Goal: Transaction & Acquisition: Register for event/course

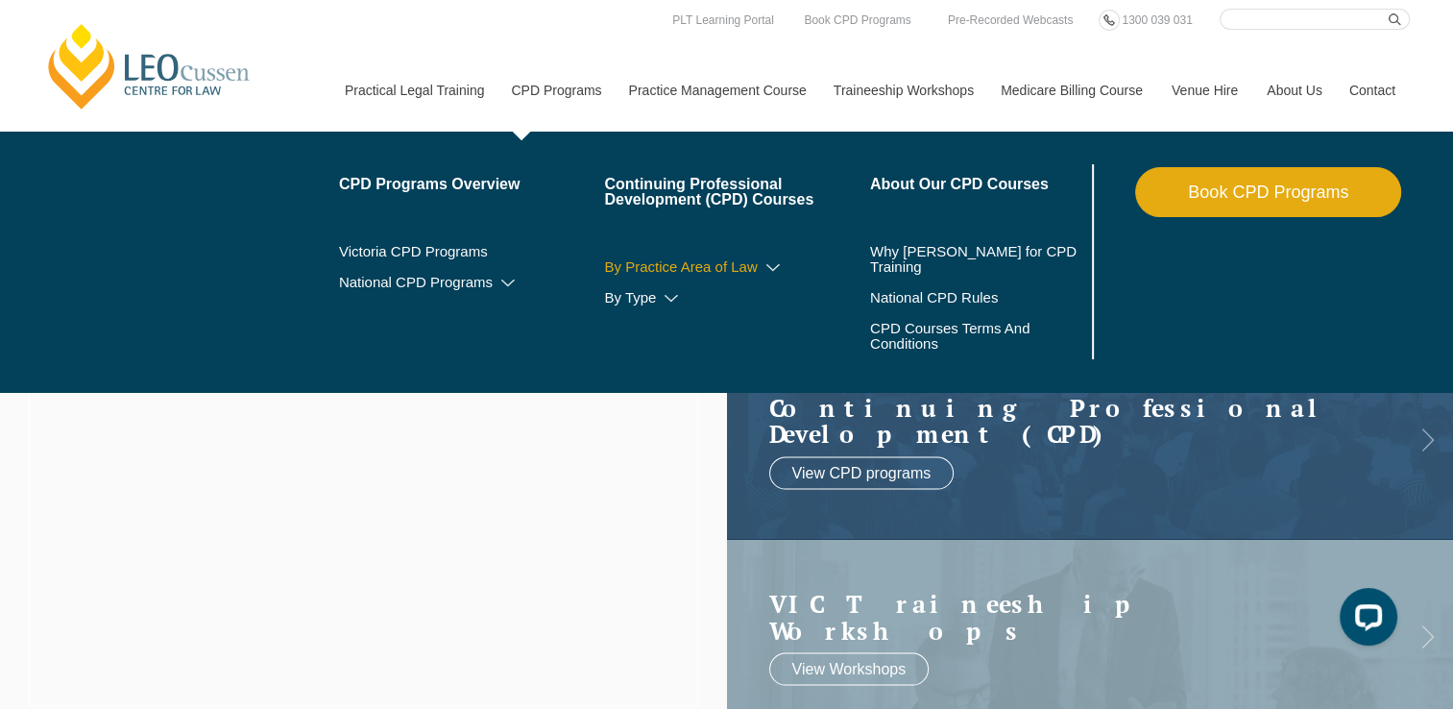
click at [772, 263] on icon at bounding box center [772, 267] width 19 height 13
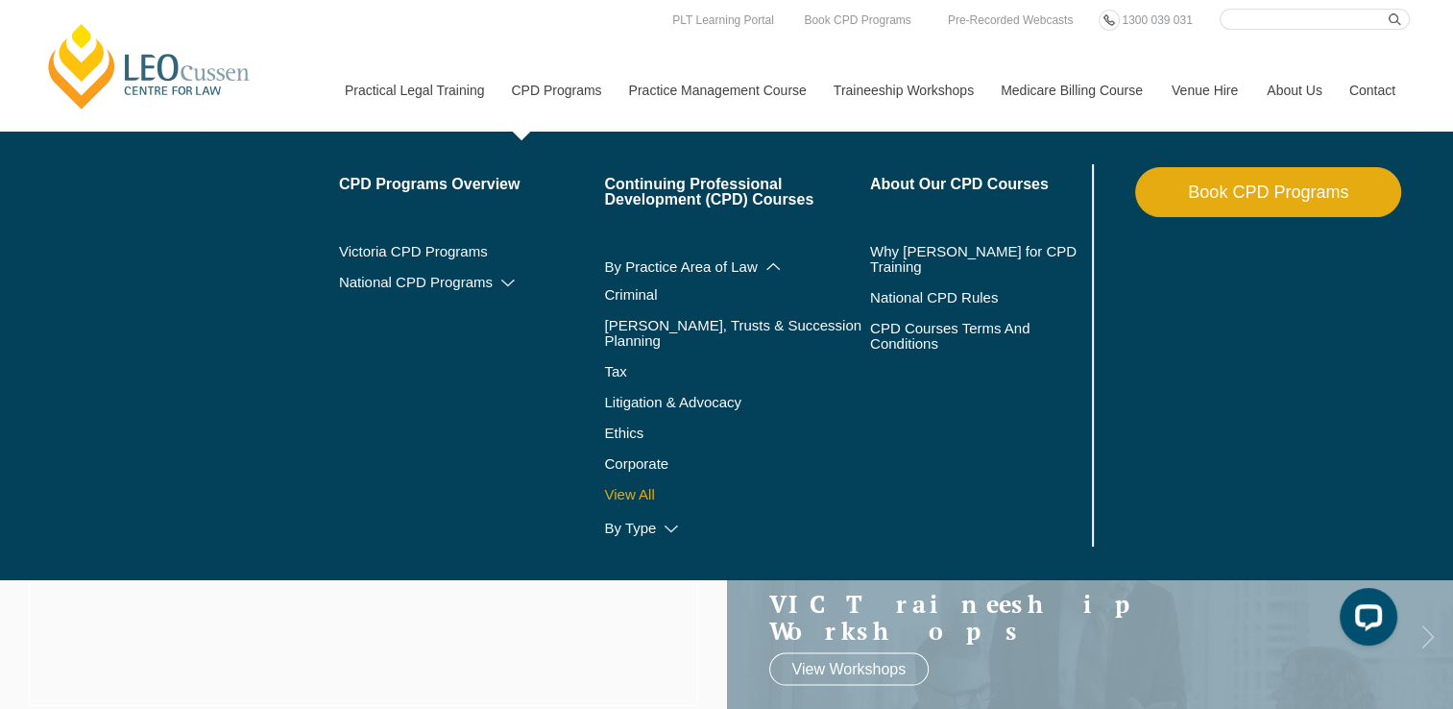
click at [640, 487] on link "View All" at bounding box center [737, 494] width 266 height 15
click at [703, 324] on link "[PERSON_NAME], Trusts & Succession Planning" at bounding box center [737, 333] width 266 height 31
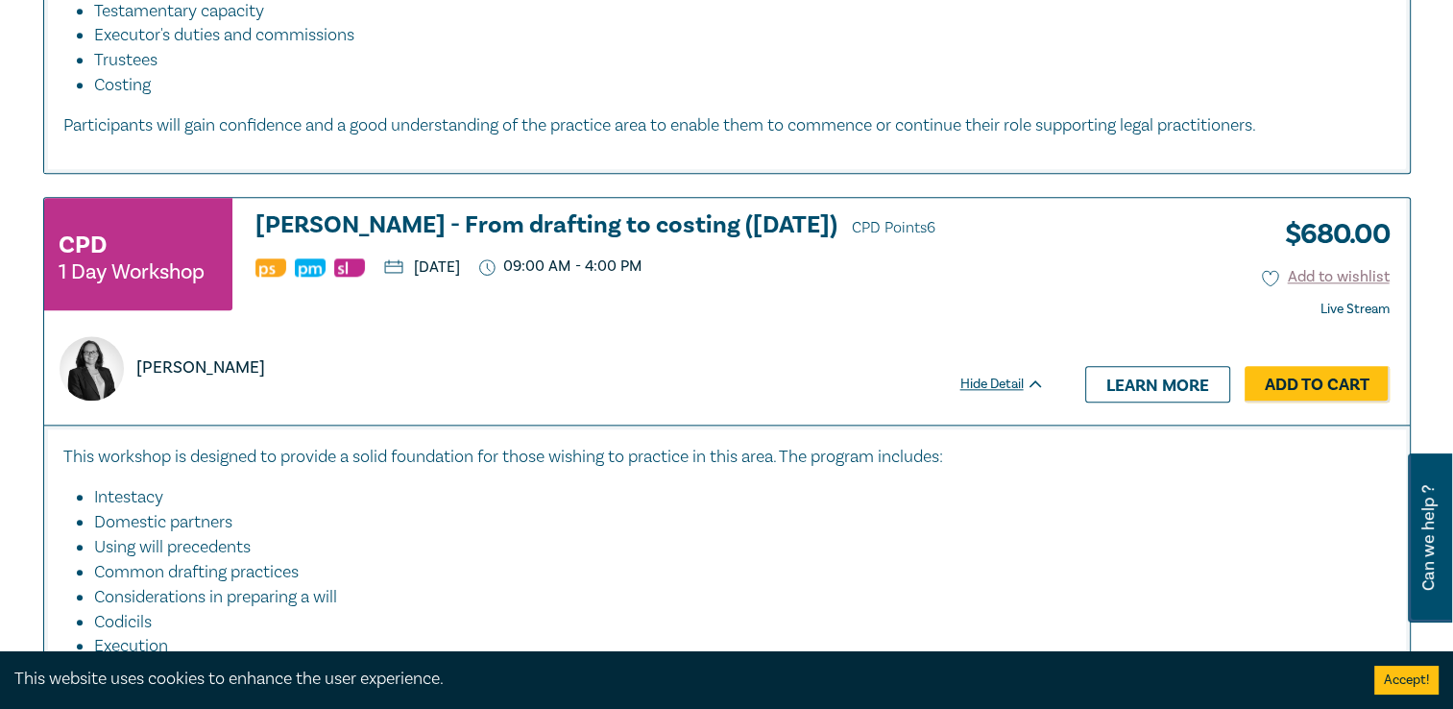
scroll to position [2062, 0]
click at [622, 211] on h3 "Wills - From drafting to costing (October 2025) CPD Points 6" at bounding box center [649, 225] width 789 height 29
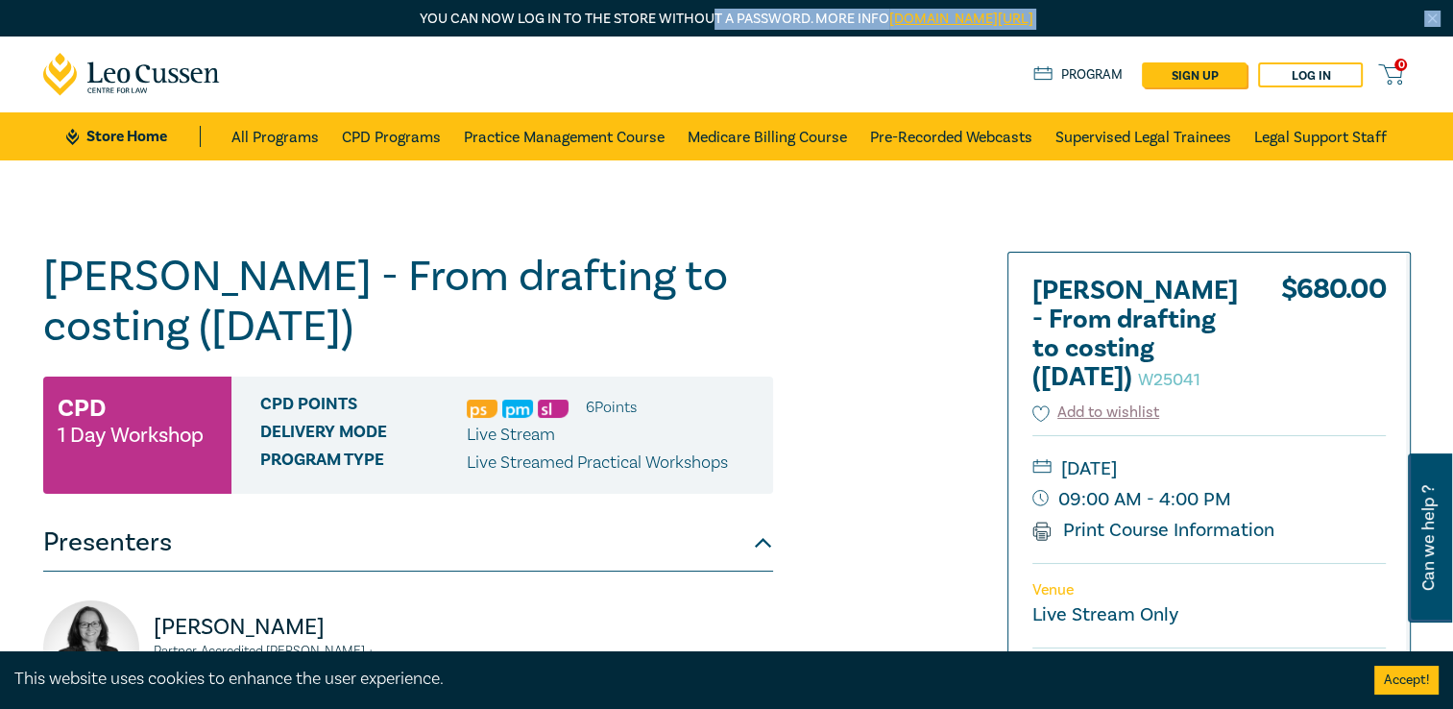
drag, startPoint x: 733, startPoint y: 85, endPoint x: 661, endPoint y: -29, distance: 134.3
